Goal: Ask a question

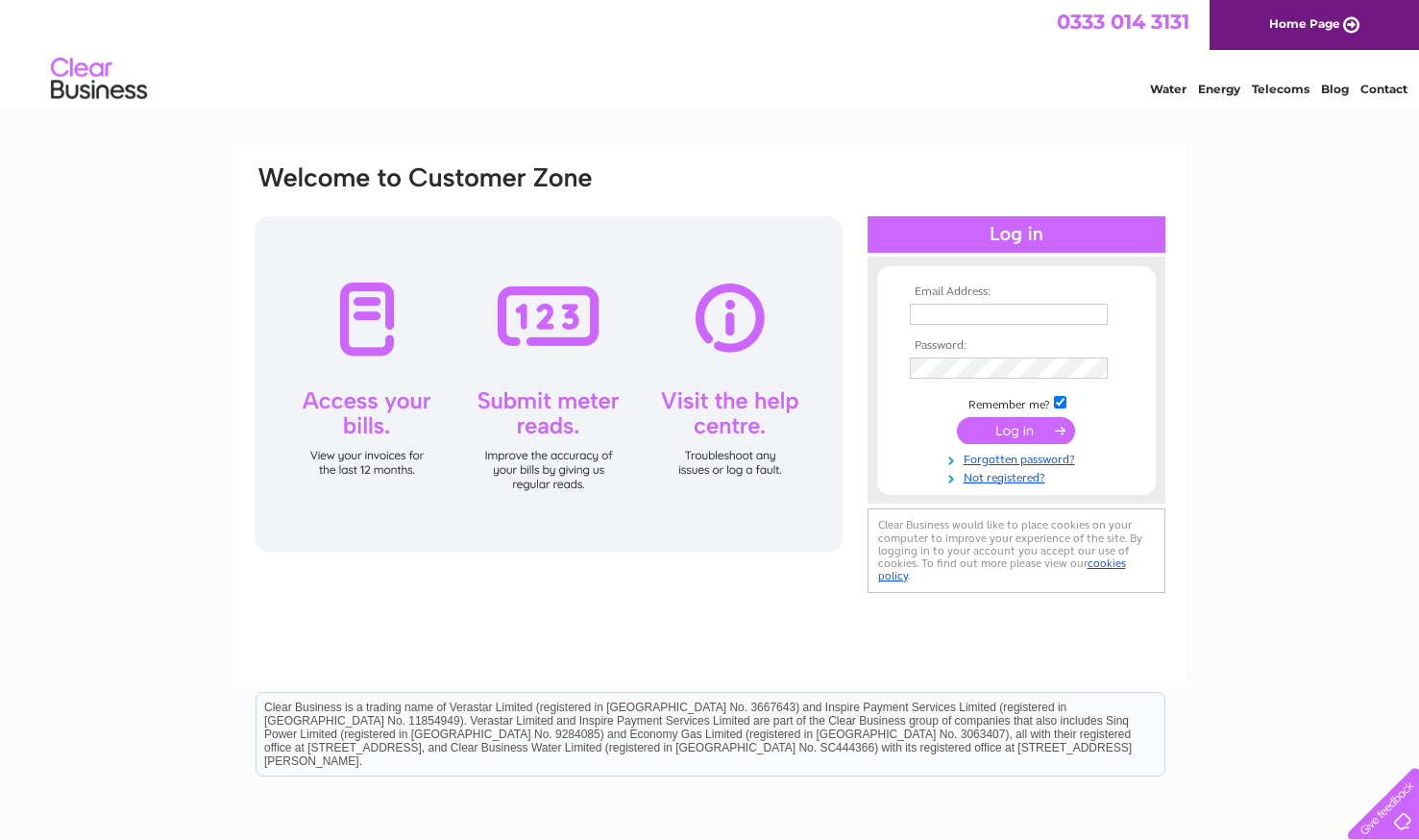
click at [962, 317] on input "text" at bounding box center [1009, 314] width 198 height 21
type input "stearandbright@hotmail.com"
click at [1008, 428] on input "submit" at bounding box center [1016, 431] width 118 height 27
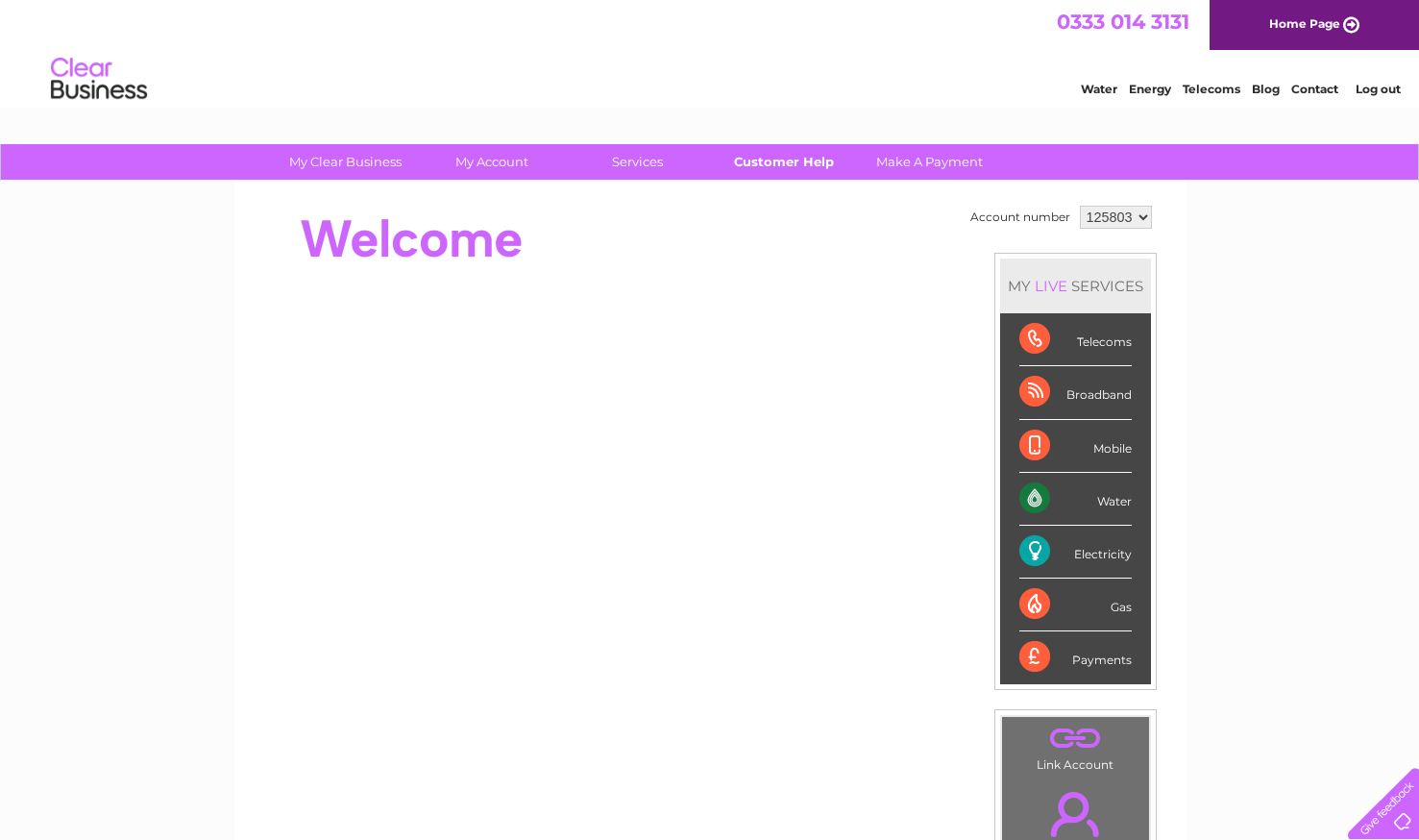
click at [790, 159] on link "Customer Help" at bounding box center [783, 162] width 158 height 36
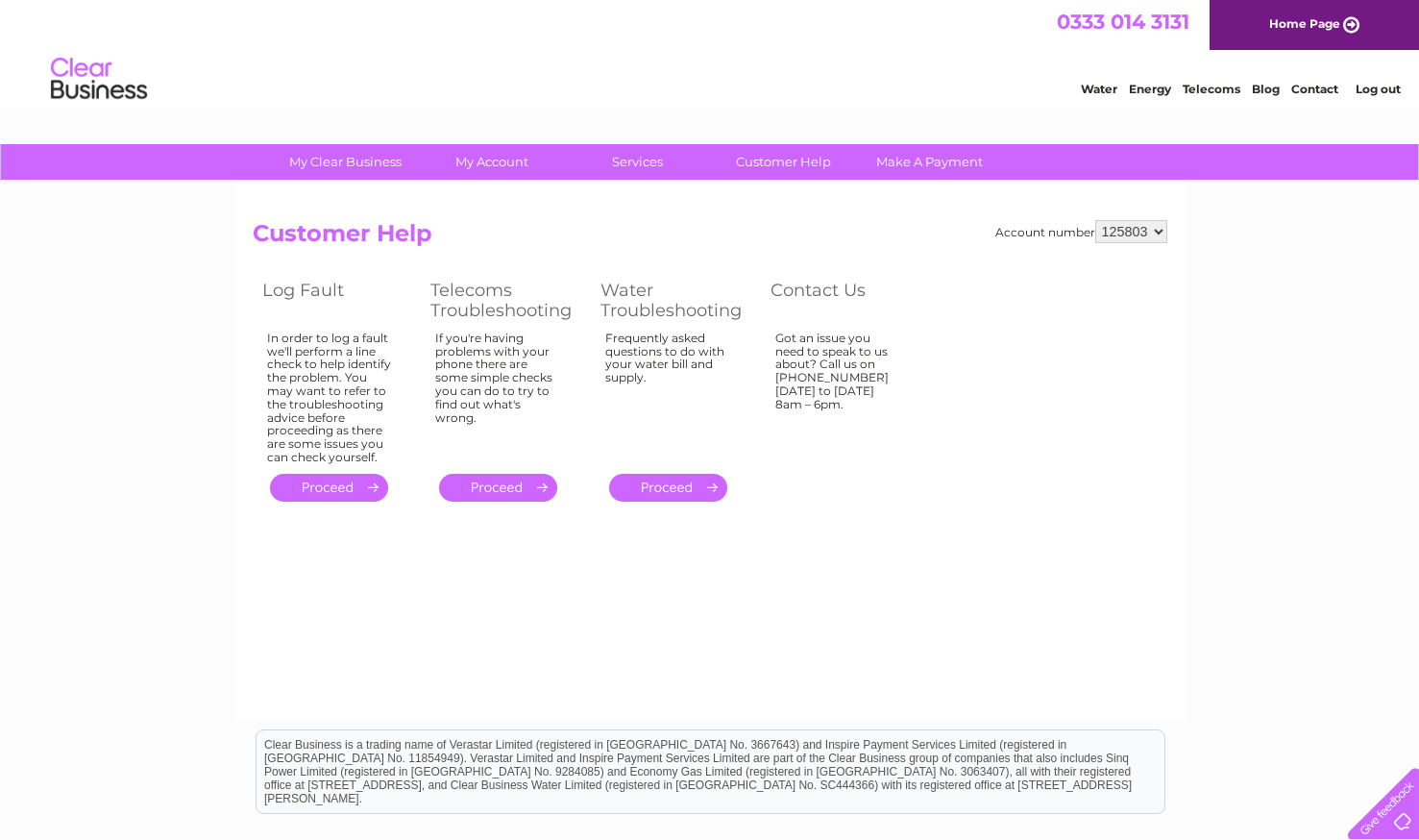
click at [330, 496] on link "." at bounding box center [329, 487] width 118 height 28
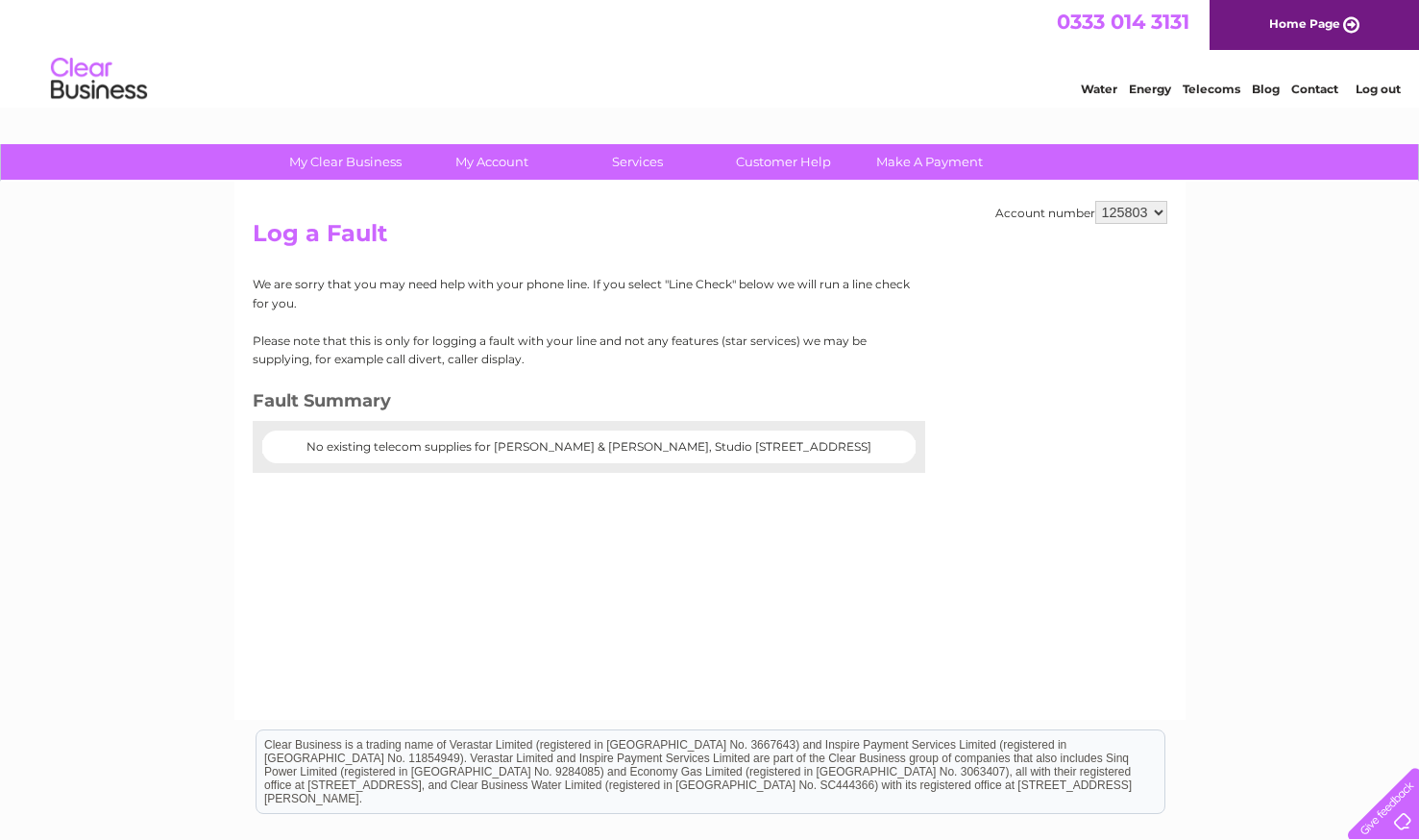
click at [1144, 216] on select "125803 125829" at bounding box center [1131, 212] width 72 height 23
click at [344, 168] on link "My Clear Business" at bounding box center [344, 162] width 158 height 36
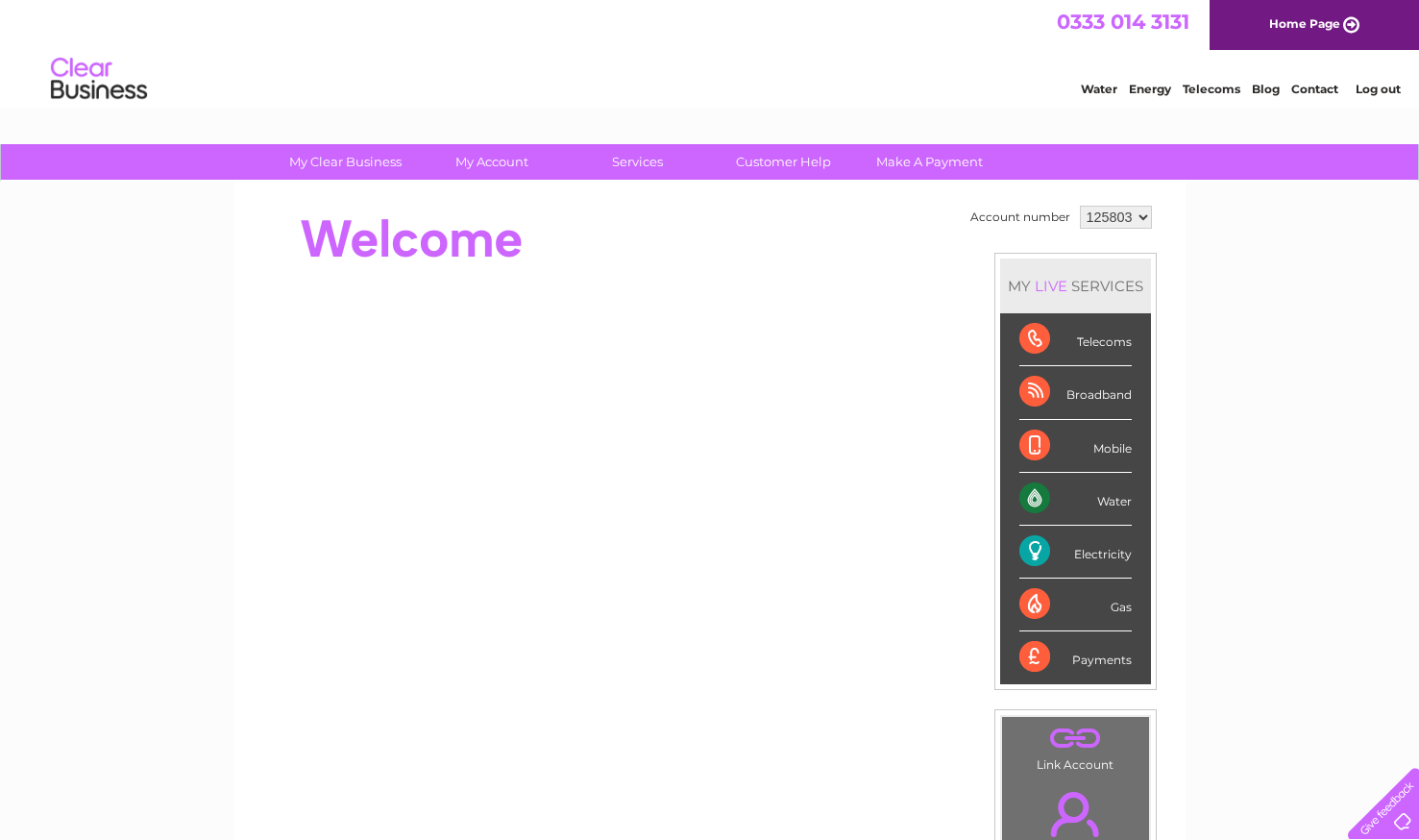
click at [1407, 819] on div at bounding box center [1379, 798] width 79 height 79
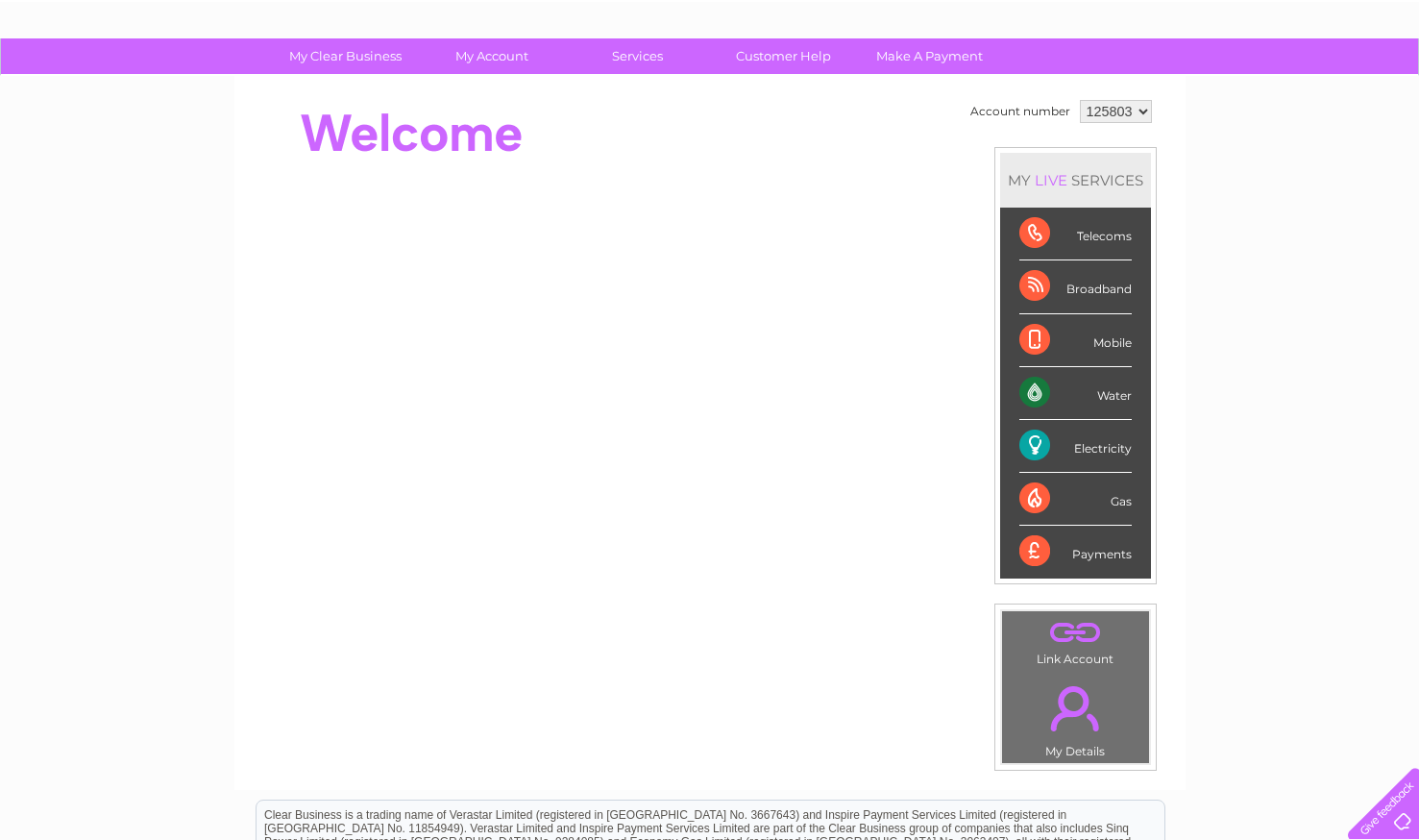
scroll to position [70, 0]
